Goal: Information Seeking & Learning: Understand process/instructions

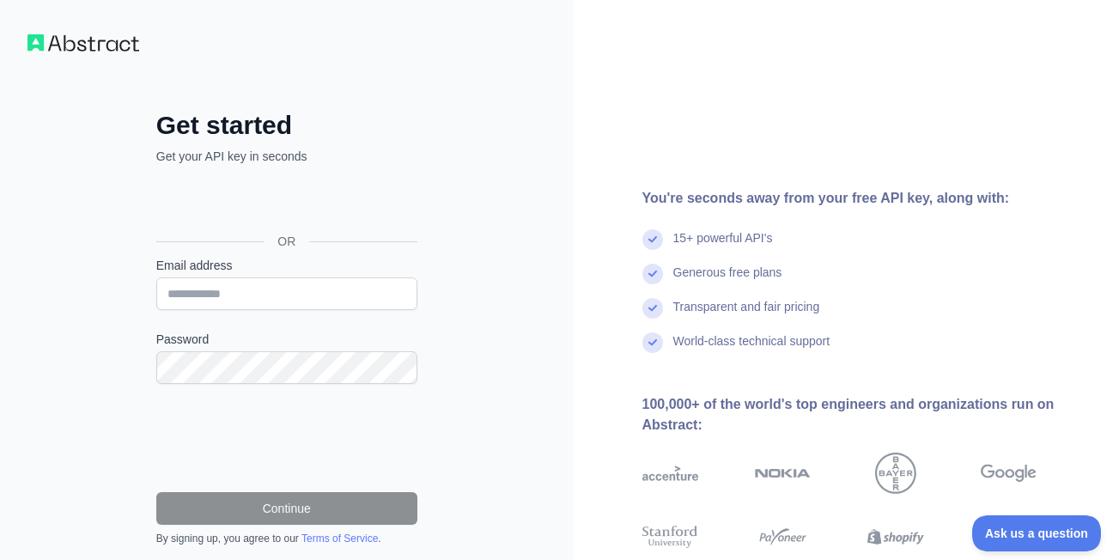
click at [513, 282] on div "Get started Get your API key in seconds OR Email address Password Continue By s…" at bounding box center [287, 352] width 574 height 705
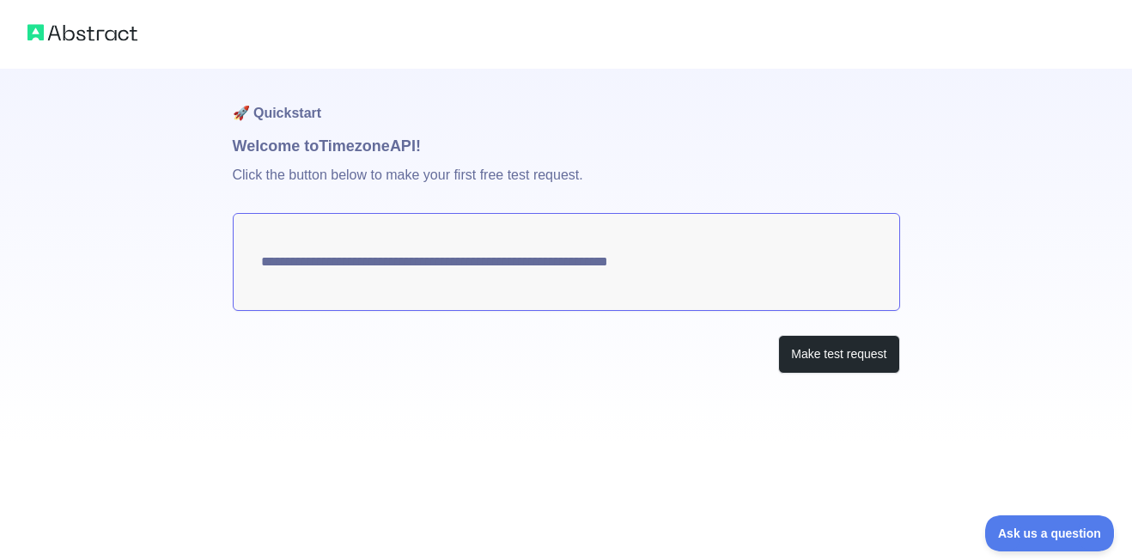
click at [474, 257] on textarea "**********" at bounding box center [566, 262] width 667 height 98
click at [645, 339] on div "Make test request" at bounding box center [566, 354] width 667 height 39
click at [482, 240] on textarea "**********" at bounding box center [566, 262] width 667 height 98
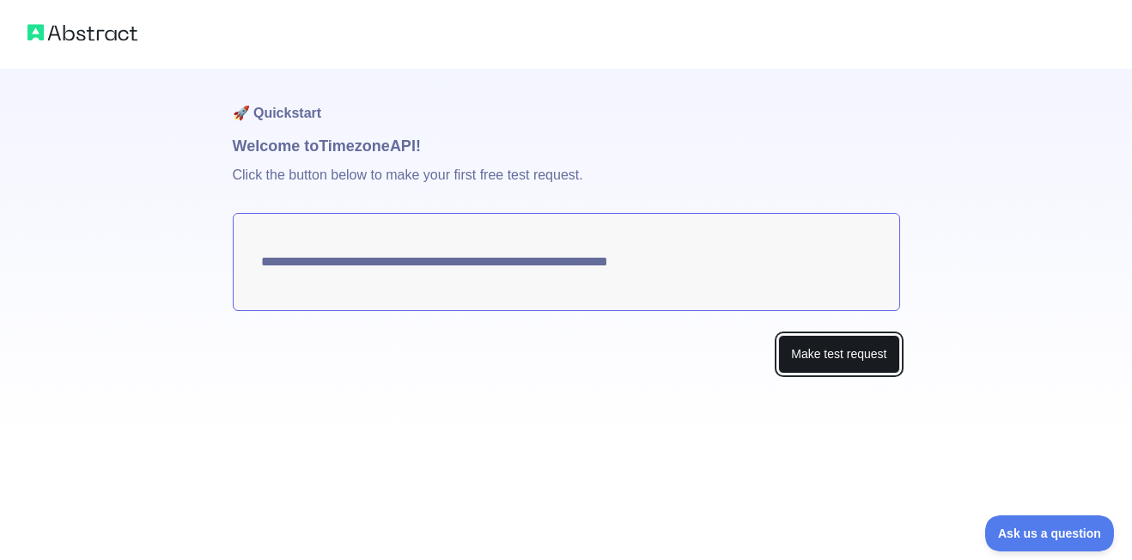
click at [787, 355] on button "Make test request" at bounding box center [838, 354] width 121 height 39
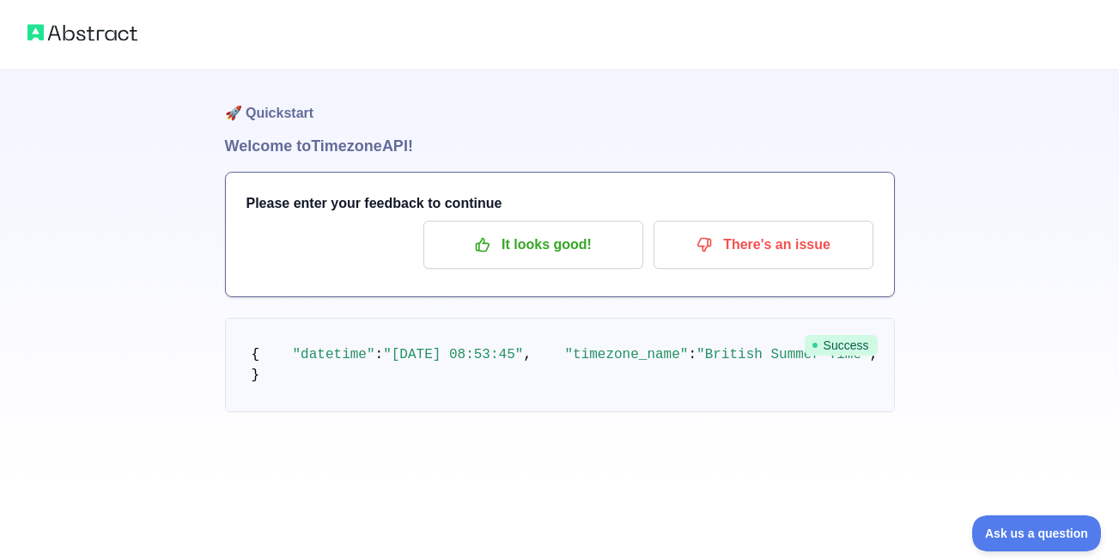
click at [118, 39] on img at bounding box center [82, 33] width 110 height 24
click at [80, 34] on img at bounding box center [82, 33] width 110 height 24
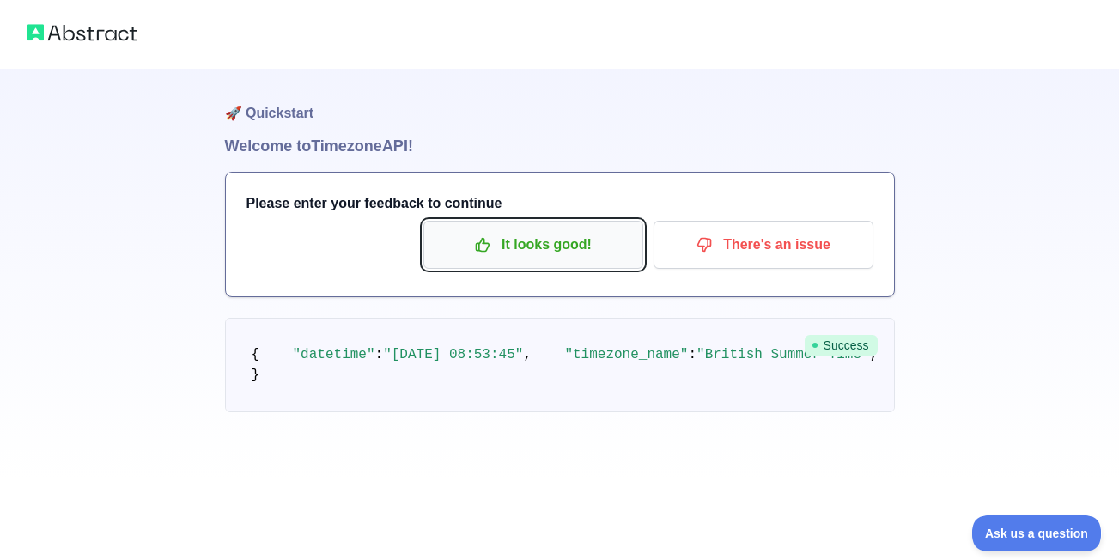
click at [532, 252] on p "It looks good!" at bounding box center [533, 244] width 194 height 29
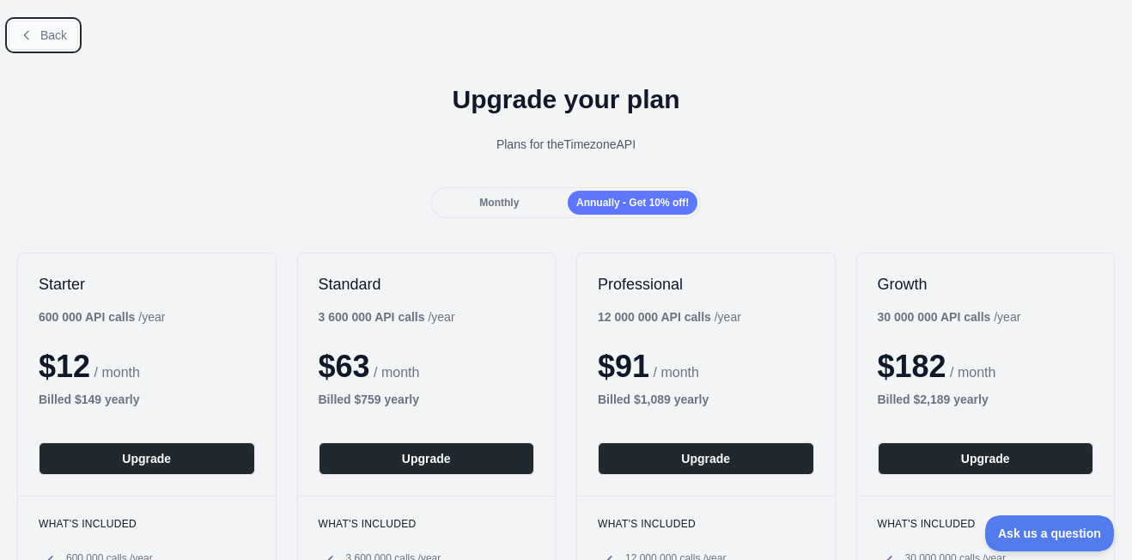
click at [73, 44] on button "Back" at bounding box center [44, 35] width 70 height 29
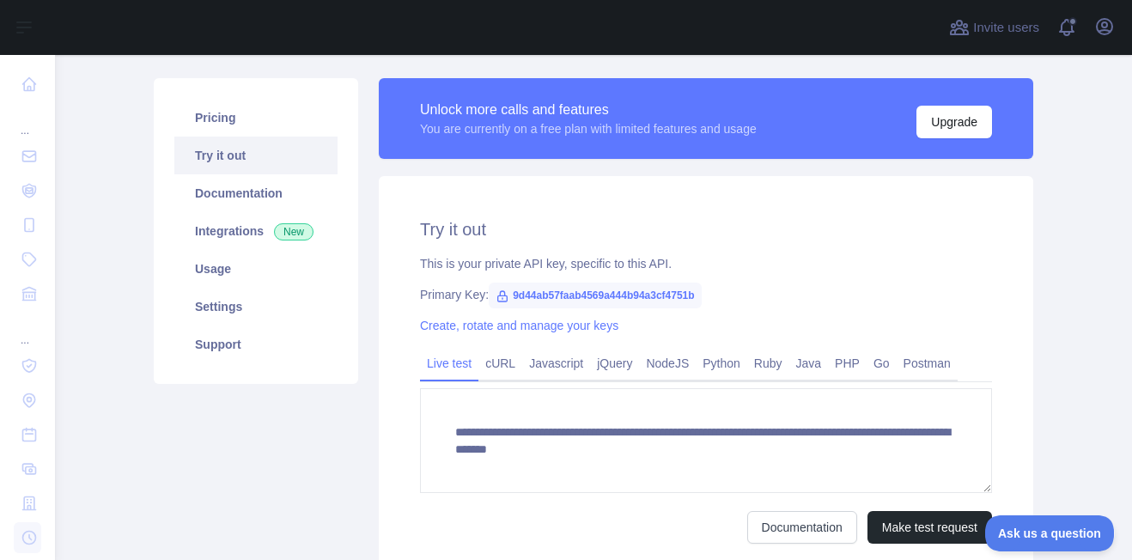
scroll to position [131, 0]
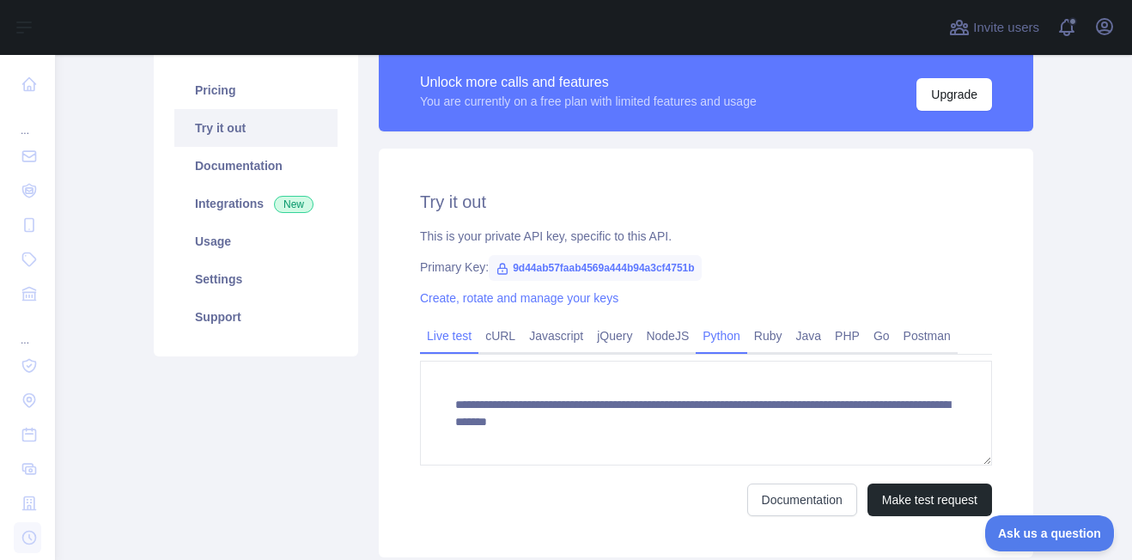
click at [719, 338] on link "Python" at bounding box center [722, 335] width 52 height 27
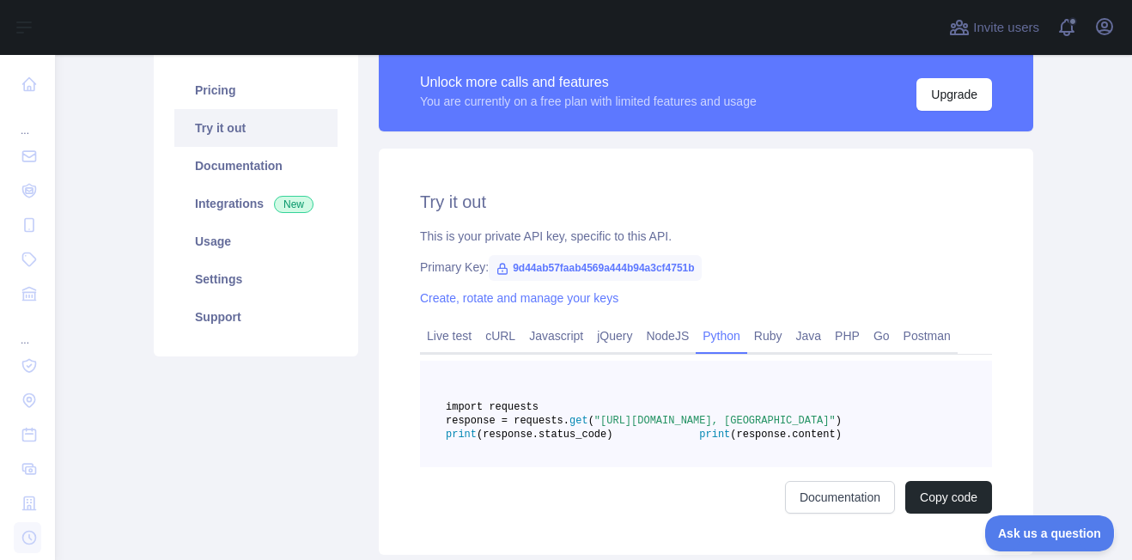
click at [719, 338] on link "Python" at bounding box center [722, 335] width 52 height 27
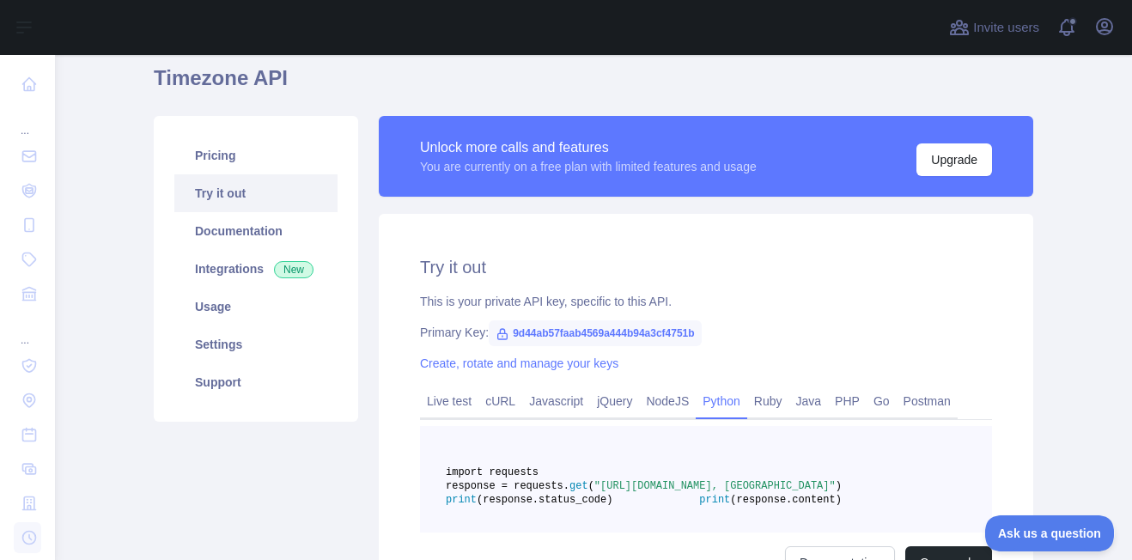
scroll to position [0, 0]
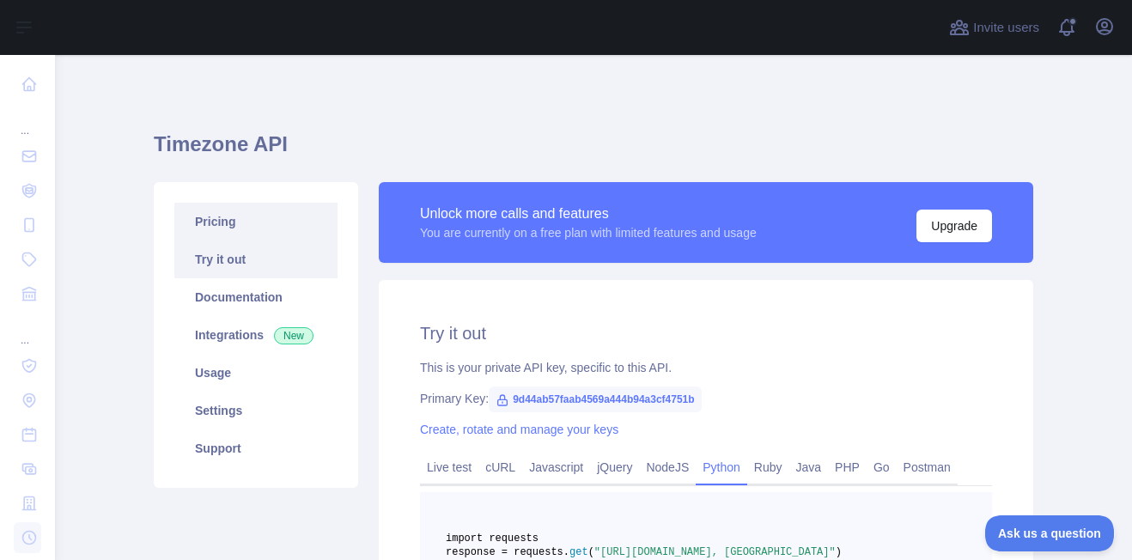
click at [244, 216] on link "Pricing" at bounding box center [255, 222] width 163 height 38
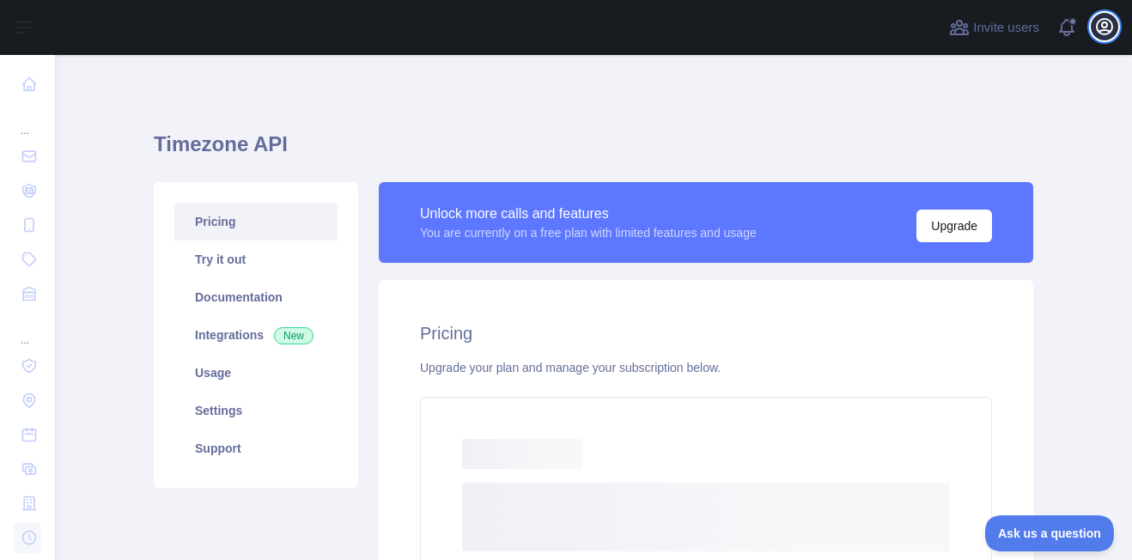
click at [1091, 27] on button "Open user menu" at bounding box center [1104, 26] width 27 height 27
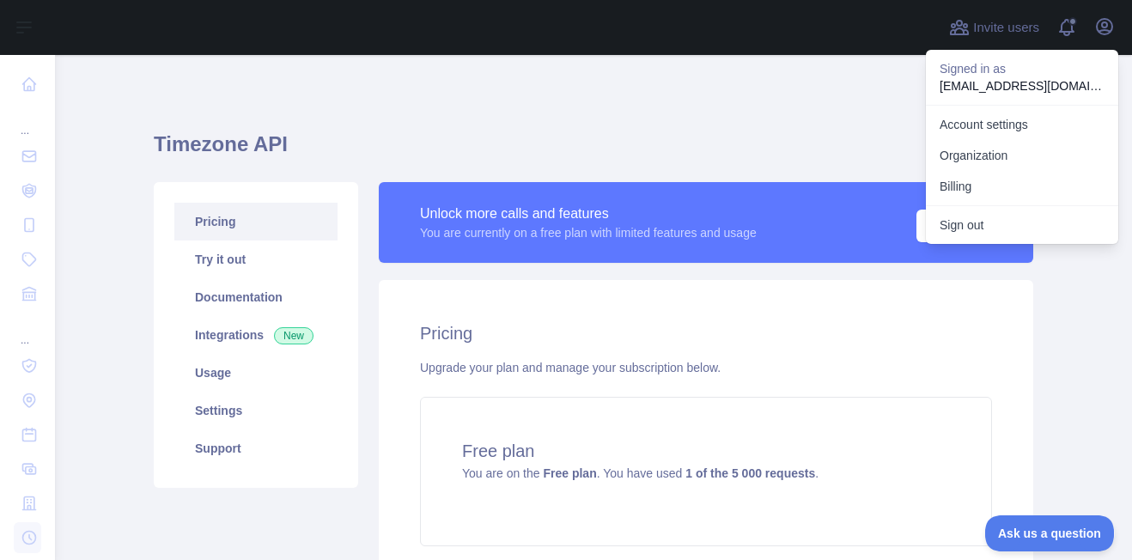
click at [985, 82] on p "[EMAIL_ADDRESS][DOMAIN_NAME]" at bounding box center [1021, 85] width 165 height 17
click at [981, 71] on p "Signed in as" at bounding box center [1021, 68] width 165 height 17
click at [977, 151] on link "Organization" at bounding box center [1022, 155] width 192 height 31
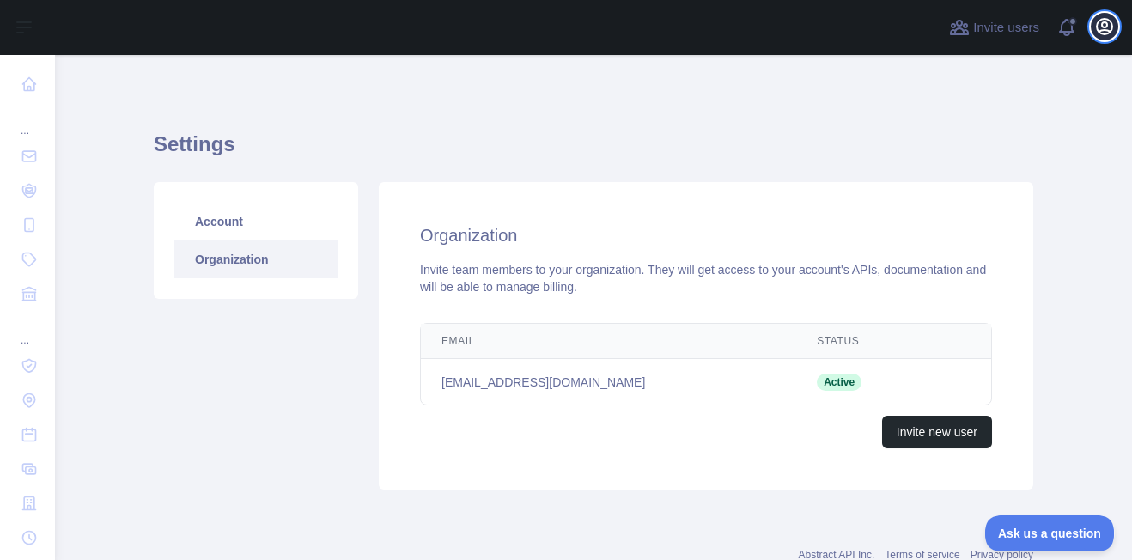
click at [1095, 21] on icon "button" at bounding box center [1104, 26] width 21 height 21
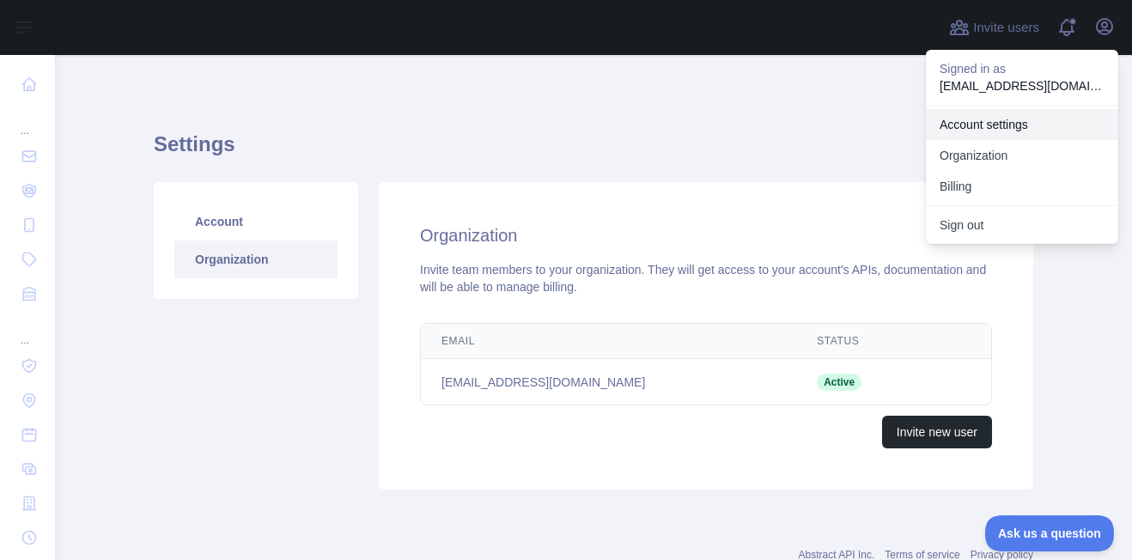
click at [976, 115] on link "Account settings" at bounding box center [1022, 124] width 192 height 31
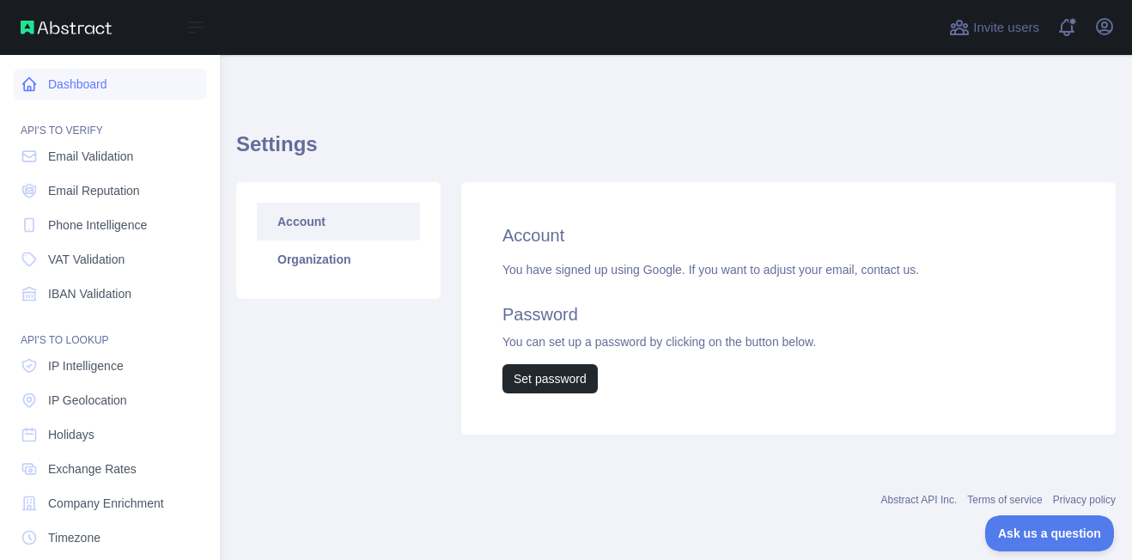
click at [33, 78] on icon at bounding box center [29, 84] width 17 height 17
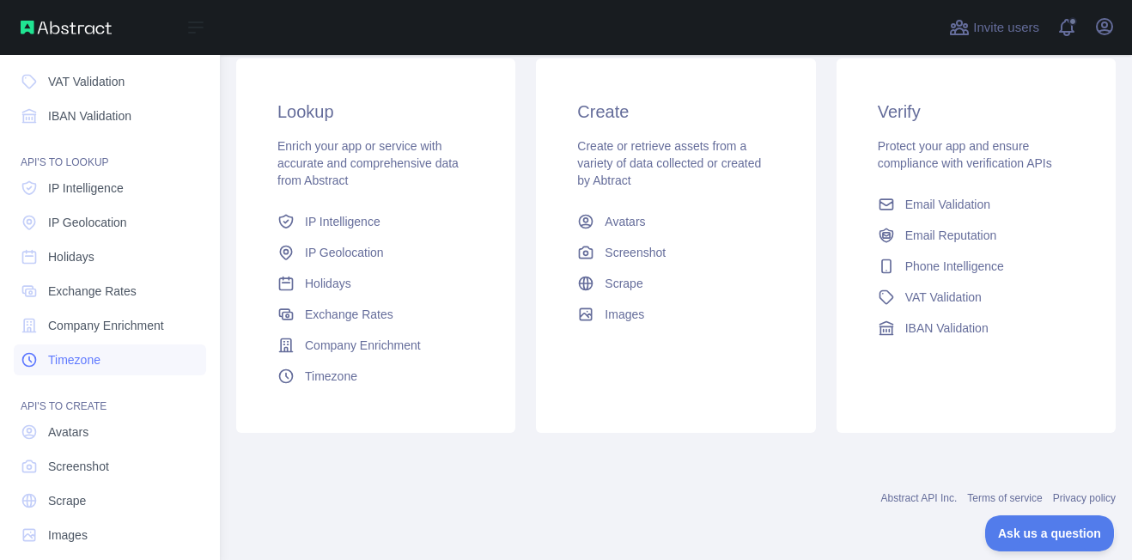
scroll to position [196, 0]
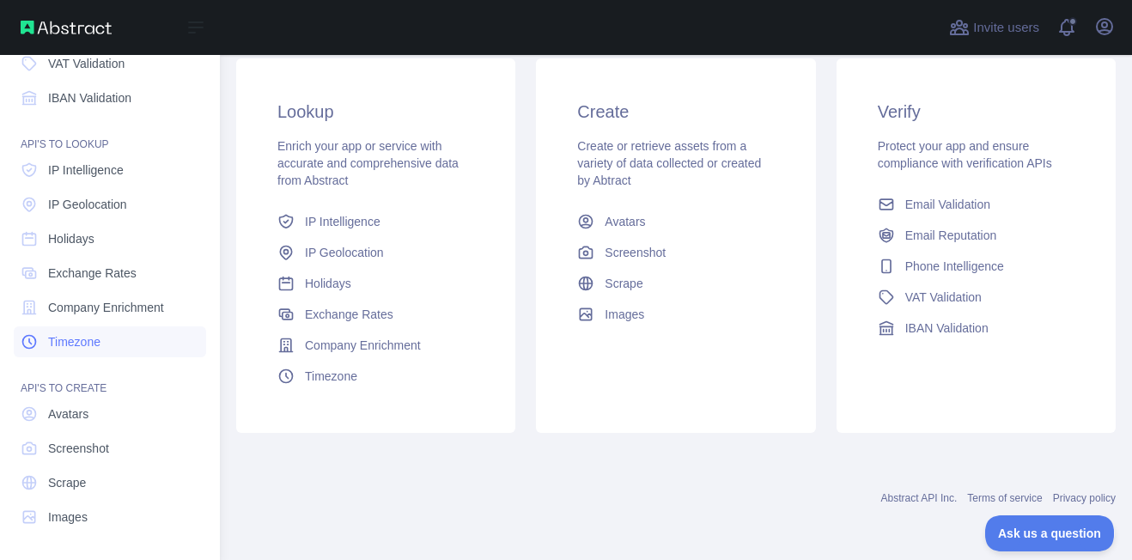
click at [94, 345] on span "Timezone" at bounding box center [74, 341] width 52 height 17
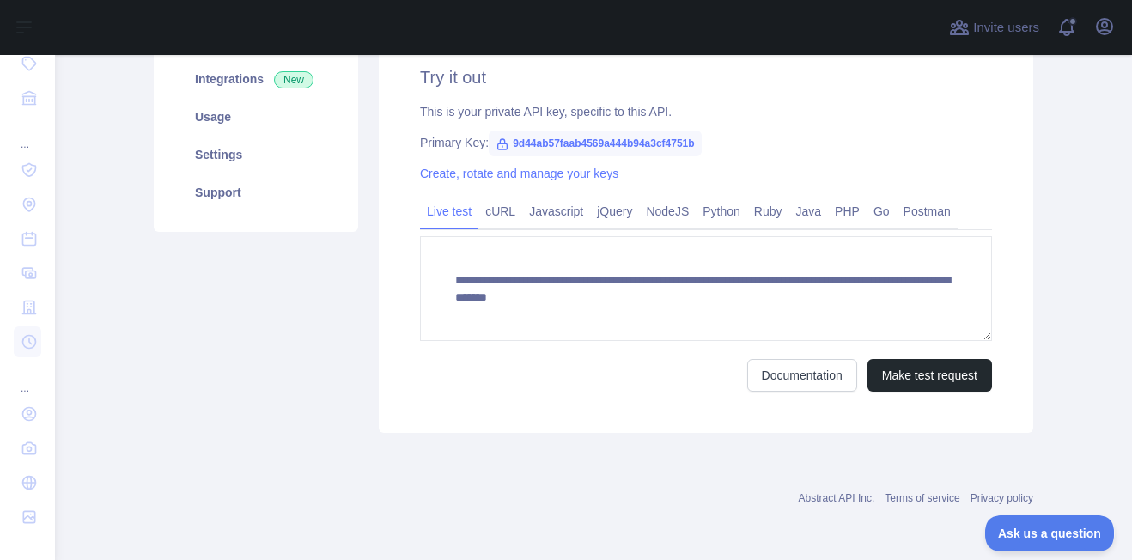
scroll to position [256, 0]
drag, startPoint x: 505, startPoint y: 140, endPoint x: 731, endPoint y: 122, distance: 226.5
click at [731, 122] on div "**********" at bounding box center [706, 228] width 654 height 409
copy span "9d44ab57faab4569a444b94a3cf4751b"
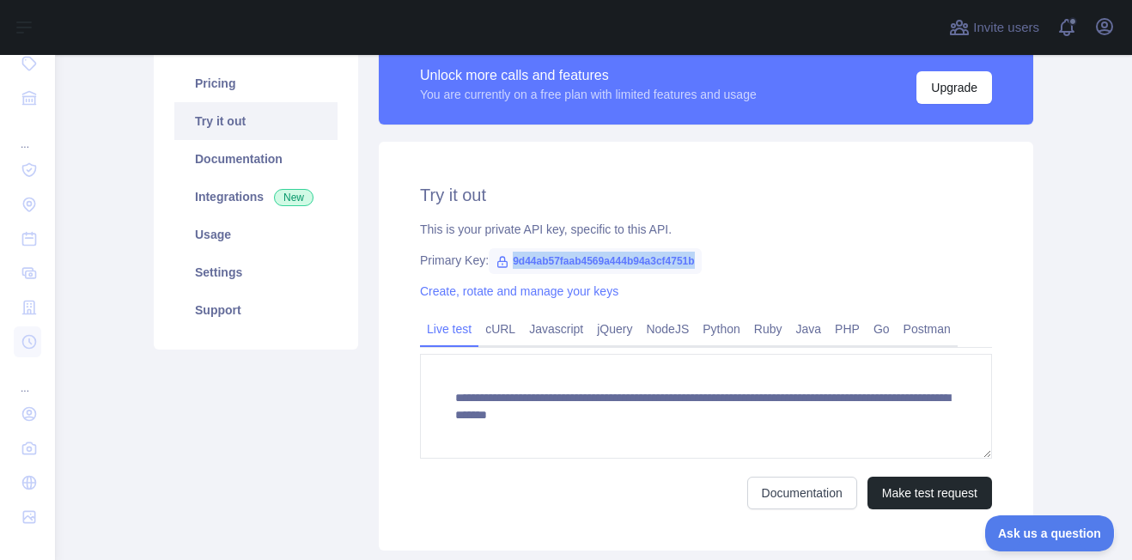
scroll to position [193, 0]
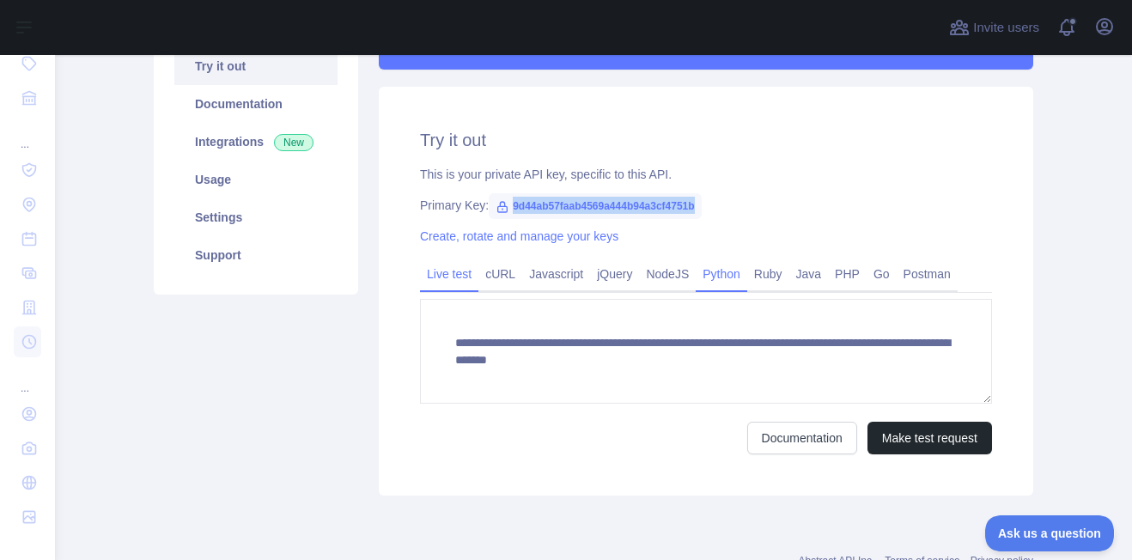
click at [706, 272] on link "Python" at bounding box center [722, 273] width 52 height 27
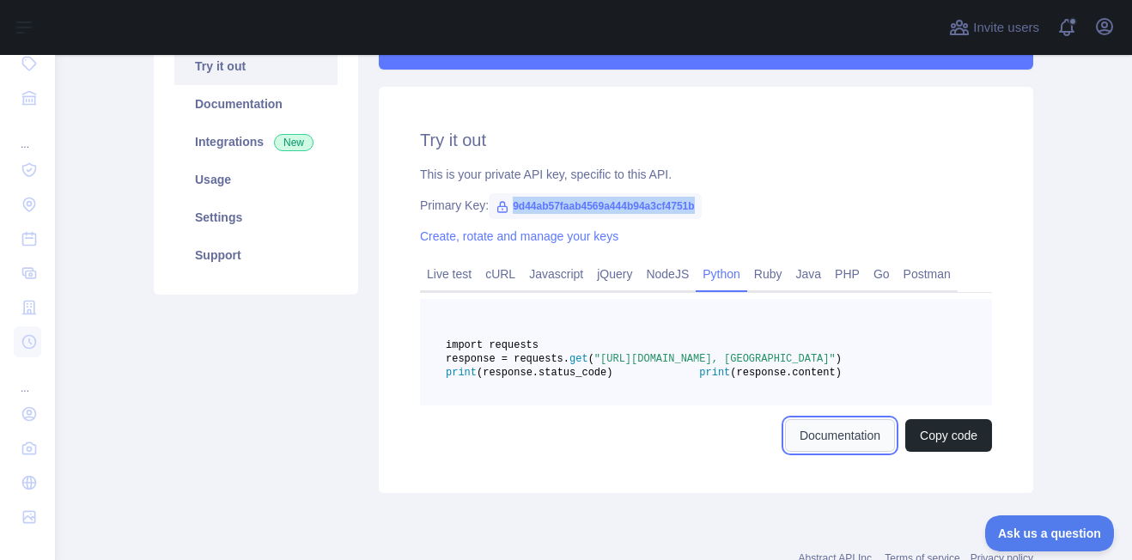
click at [802, 452] on link "Documentation" at bounding box center [840, 435] width 110 height 33
click at [453, 270] on link "Live test" at bounding box center [449, 273] width 58 height 27
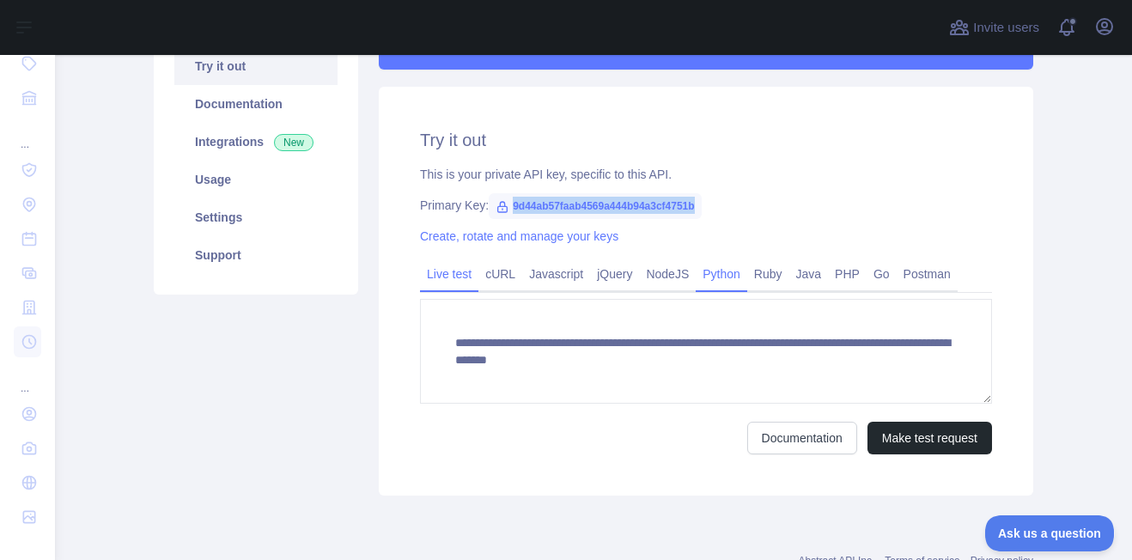
click at [714, 278] on link "Python" at bounding box center [722, 273] width 52 height 27
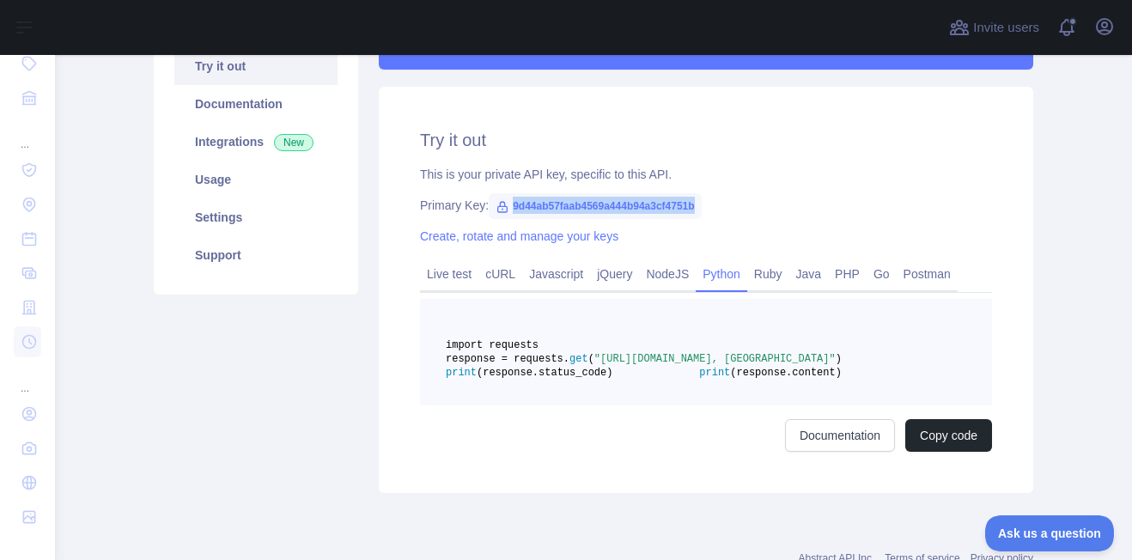
drag, startPoint x: 659, startPoint y: 368, endPoint x: 847, endPoint y: 392, distance: 188.7
click at [835, 365] on span ""[URL][DOMAIN_NAME], [GEOGRAPHIC_DATA]"" at bounding box center [714, 359] width 241 height 12
copy span "[URL][DOMAIN_NAME], [GEOGRAPHIC_DATA]"
click at [753, 365] on span ""[URL][DOMAIN_NAME], [GEOGRAPHIC_DATA]"" at bounding box center [714, 359] width 241 height 12
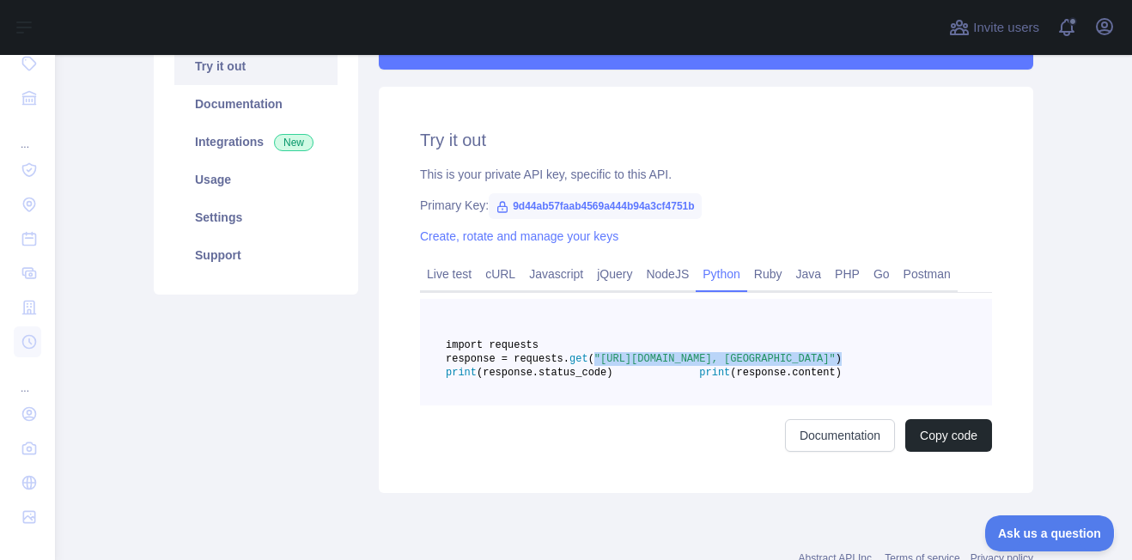
drag, startPoint x: 655, startPoint y: 369, endPoint x: 870, endPoint y: 386, distance: 215.3
click at [870, 386] on pre "import requests response = requests. get ( "[URL][DOMAIN_NAME], [GEOGRAPHIC_DAT…" at bounding box center [706, 352] width 572 height 106
copy span ""[URL][DOMAIN_NAME], [GEOGRAPHIC_DATA]" )"
